Goal: Task Accomplishment & Management: Manage account settings

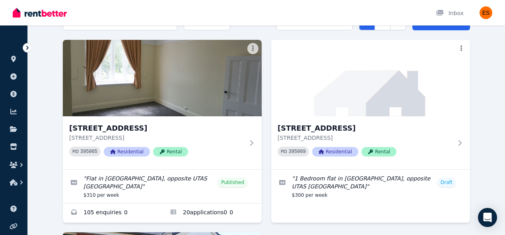
scroll to position [43, 0]
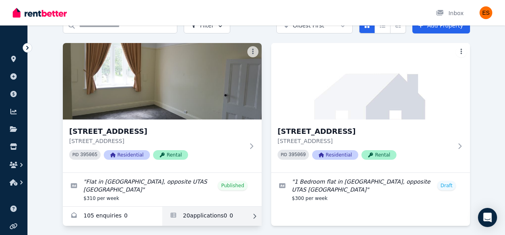
click at [237, 216] on link "Applications for Unit 2/55 Invermay Rd, Invermay" at bounding box center [211, 216] width 99 height 19
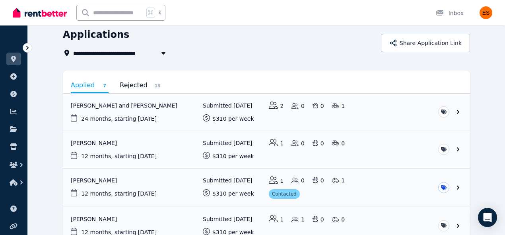
scroll to position [61, 0]
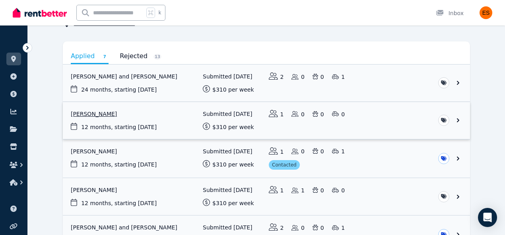
click at [458, 119] on link "View application: Tracy Terelinck" at bounding box center [266, 120] width 407 height 37
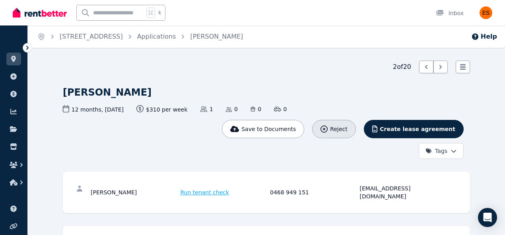
click at [342, 129] on div "Reject" at bounding box center [334, 129] width 27 height 8
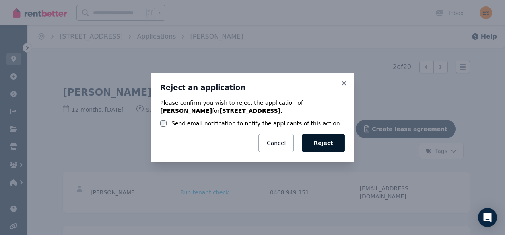
click at [328, 142] on button "Reject" at bounding box center [323, 143] width 43 height 18
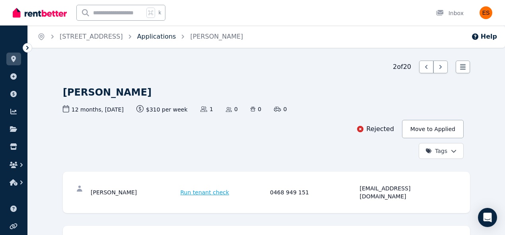
click at [176, 38] on link "Applications" at bounding box center [156, 37] width 39 height 8
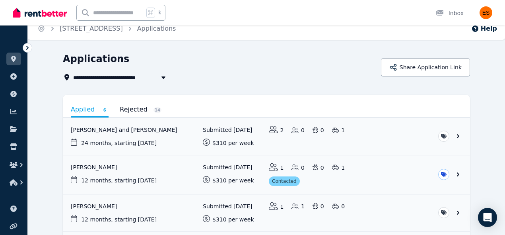
scroll to position [2, 0]
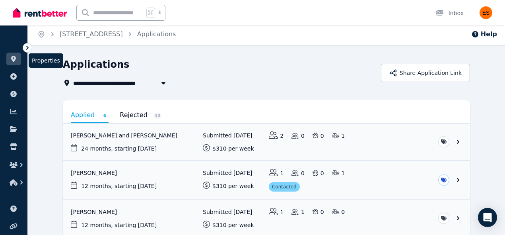
click at [15, 60] on icon at bounding box center [13, 59] width 5 height 6
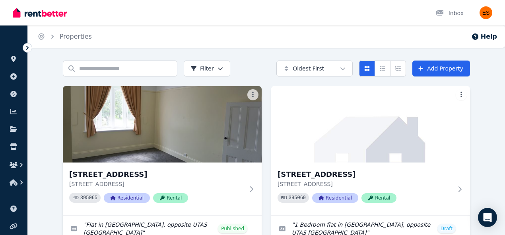
scroll to position [56, 0]
